Goal: Task Accomplishment & Management: Complete application form

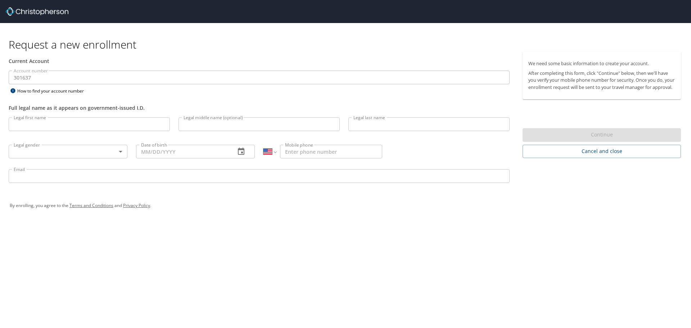
select select "US"
click at [100, 127] on input "Legal first name" at bounding box center [89, 124] width 161 height 14
type input "[PERSON_NAME]"
type input "[PHONE_NUMBER]"
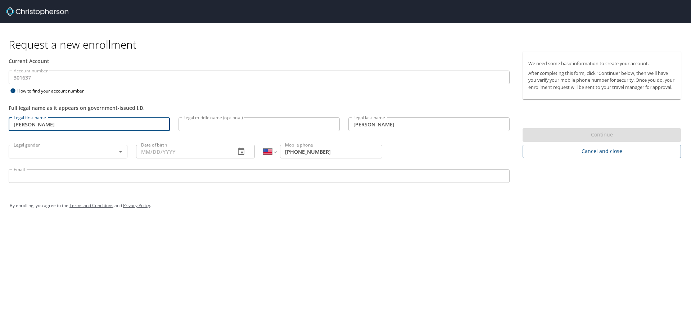
type input "[PERSON_NAME][EMAIL_ADDRESS][DOMAIN_NAME]"
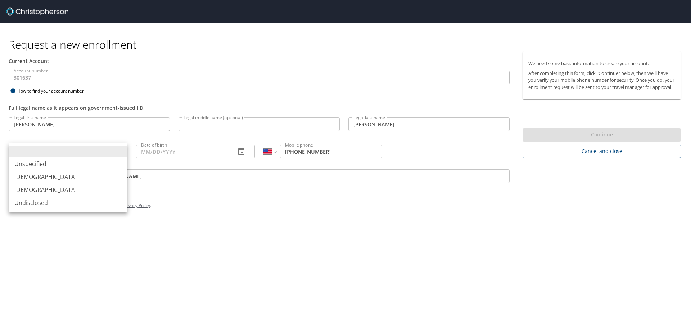
click at [81, 149] on body "Request a new enrollment Current Account Account number 301637 Account number H…" at bounding box center [345, 164] width 691 height 328
click at [63, 191] on li "[DEMOGRAPHIC_DATA]" at bounding box center [68, 189] width 119 height 13
type input "[DEMOGRAPHIC_DATA]"
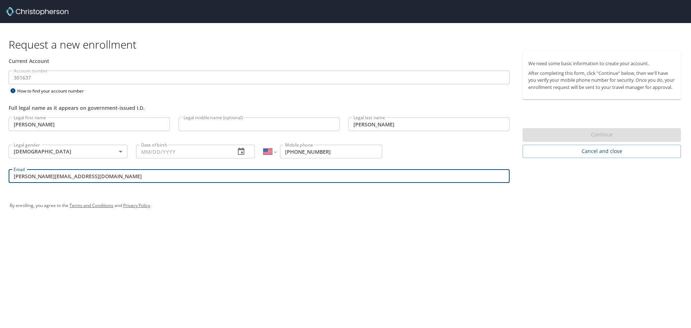
drag, startPoint x: 117, startPoint y: 174, endPoint x: -125, endPoint y: 156, distance: 243.4
click at [0, 156] on html "Request a new enrollment Current Account Account number 301637 Account number H…" at bounding box center [345, 164] width 691 height 328
type input "[EMAIL_ADDRESS][DOMAIN_NAME]"
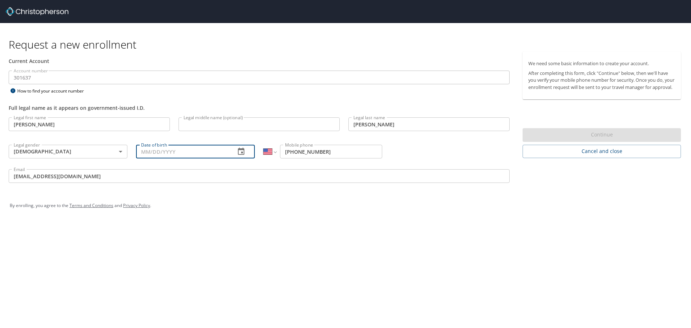
click at [160, 151] on input "Date of birth" at bounding box center [183, 152] width 94 height 14
type input "[DATE]"
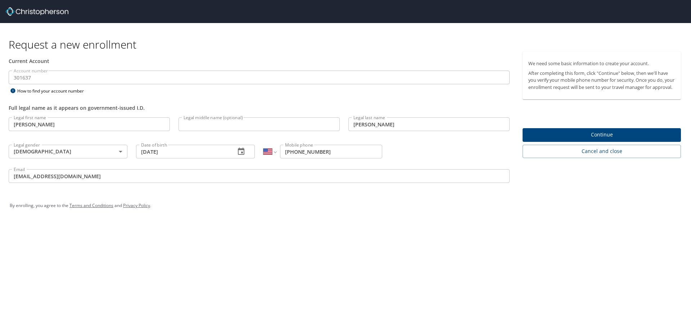
click at [470, 228] on div "Request a new enrollment Current Account Account number 301637 Account number H…" at bounding box center [345, 164] width 691 height 328
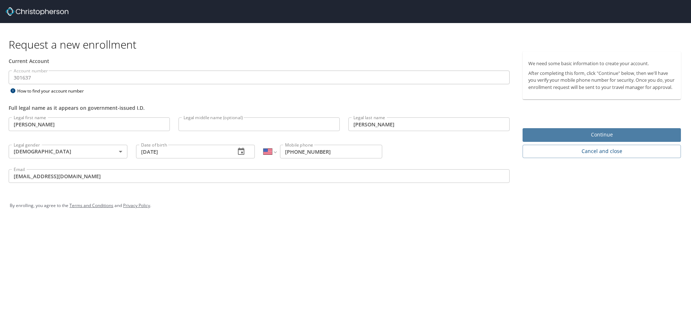
click at [596, 138] on span "Continue" at bounding box center [602, 134] width 147 height 9
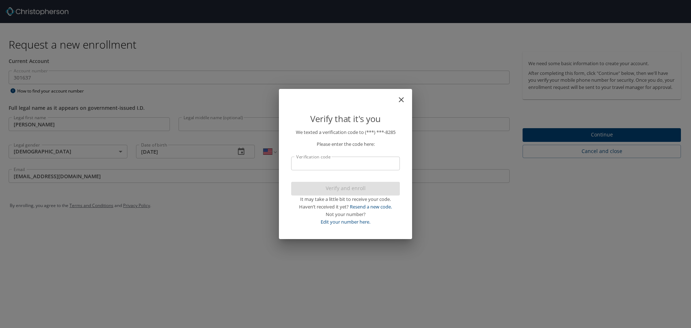
click at [363, 166] on input "Verification code" at bounding box center [345, 164] width 109 height 14
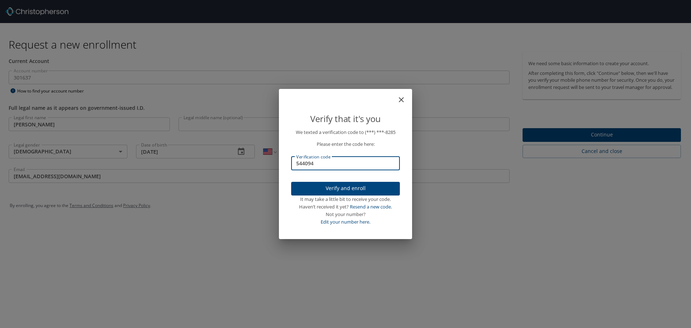
type input "544094"
click at [356, 192] on span "Verify and enroll" at bounding box center [345, 188] width 97 height 9
